Goal: Find specific page/section: Find specific page/section

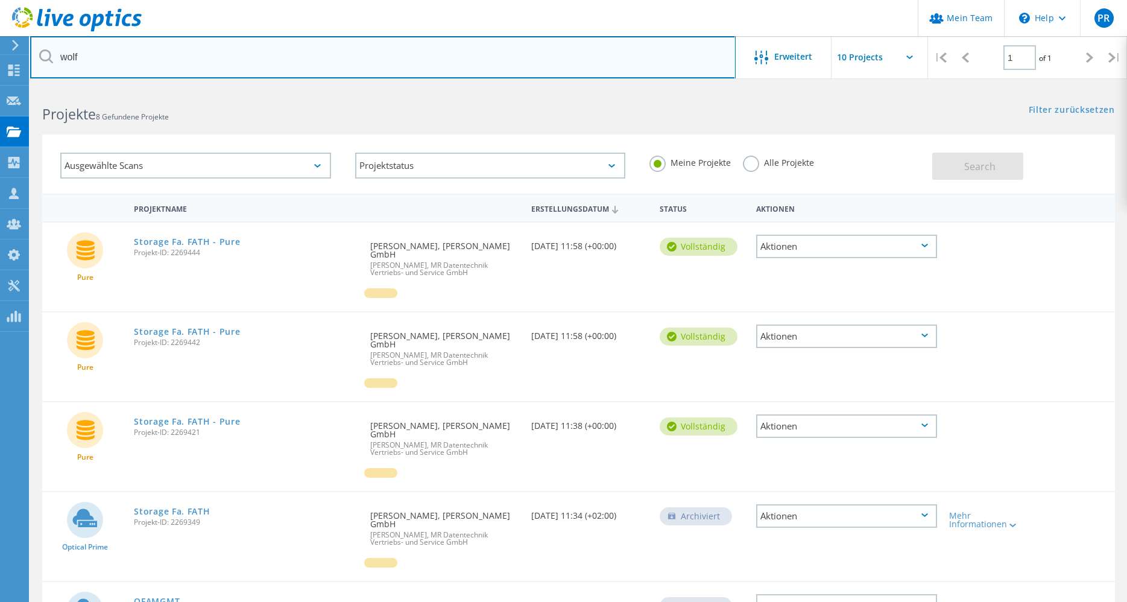
drag, startPoint x: 115, startPoint y: 57, endPoint x: 54, endPoint y: 78, distance: 64.5
click at [54, 78] on input "wolf" at bounding box center [383, 57] width 706 height 42
type input "staat"
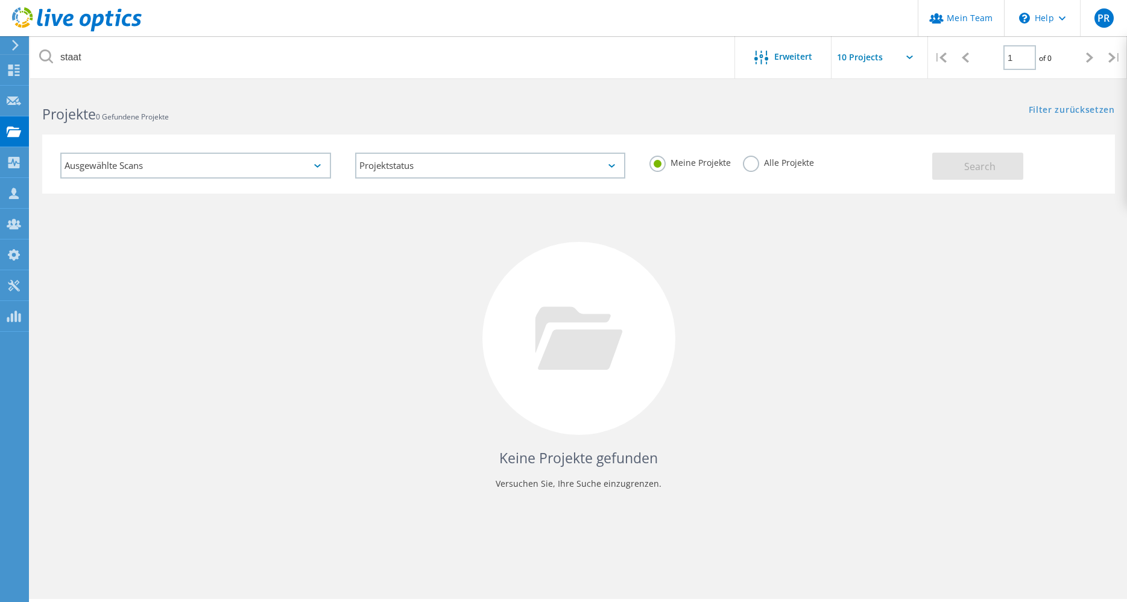
click at [751, 162] on label "Alle Projekte" at bounding box center [778, 161] width 71 height 11
click at [0, 0] on input "Alle Projekte" at bounding box center [0, 0] width 0 height 0
click at [959, 167] on button "Search" at bounding box center [978, 166] width 91 height 27
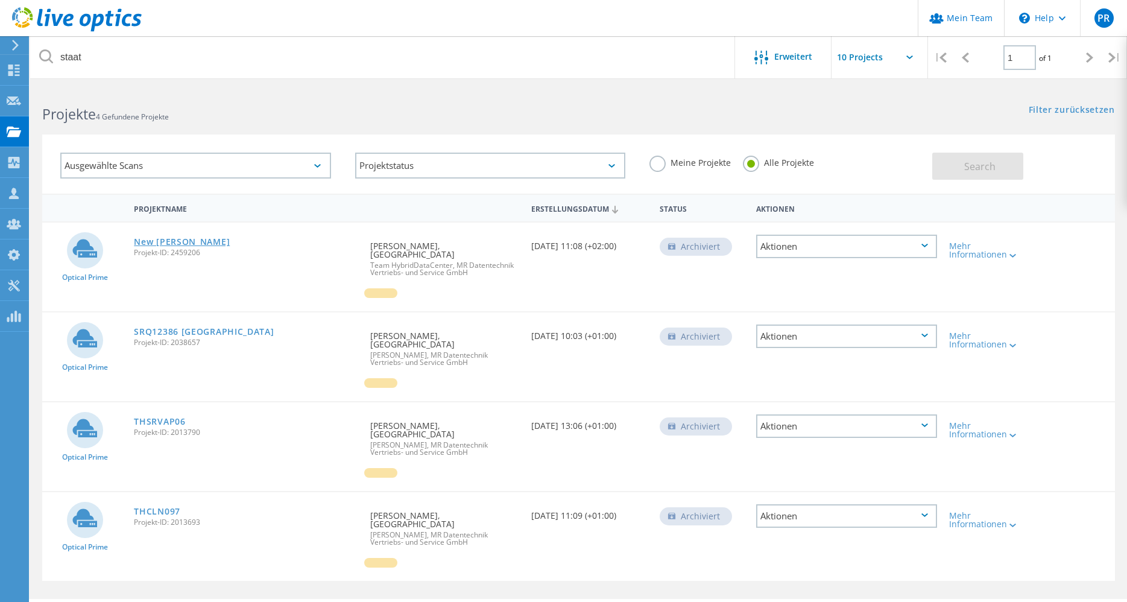
click at [154, 243] on link "New [PERSON_NAME]" at bounding box center [182, 242] width 96 height 8
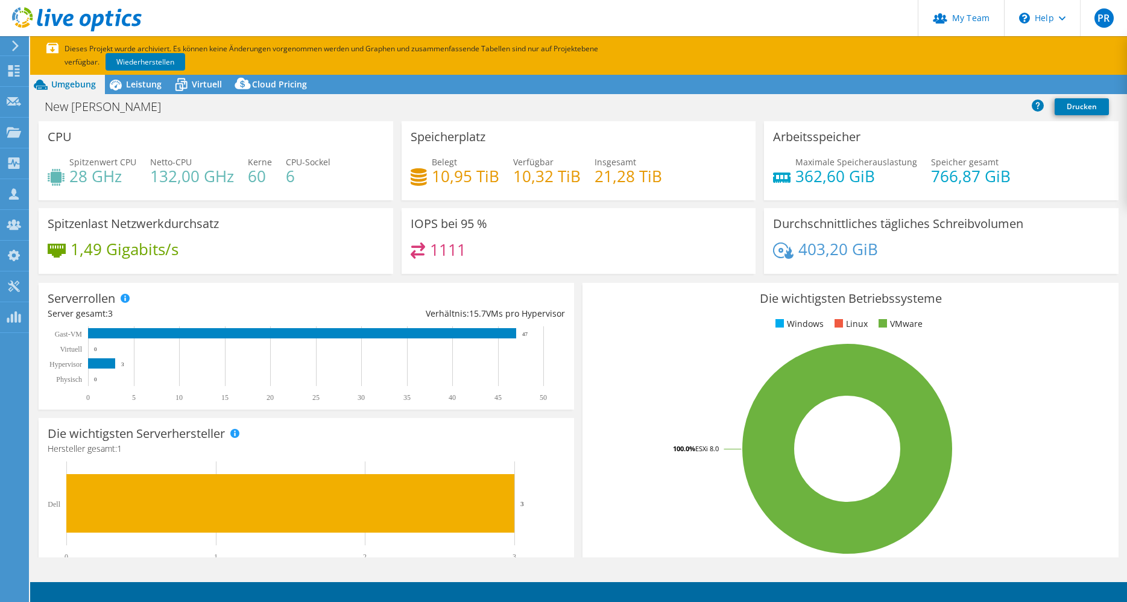
select select "USD"
